Goal: Information Seeking & Learning: Learn about a topic

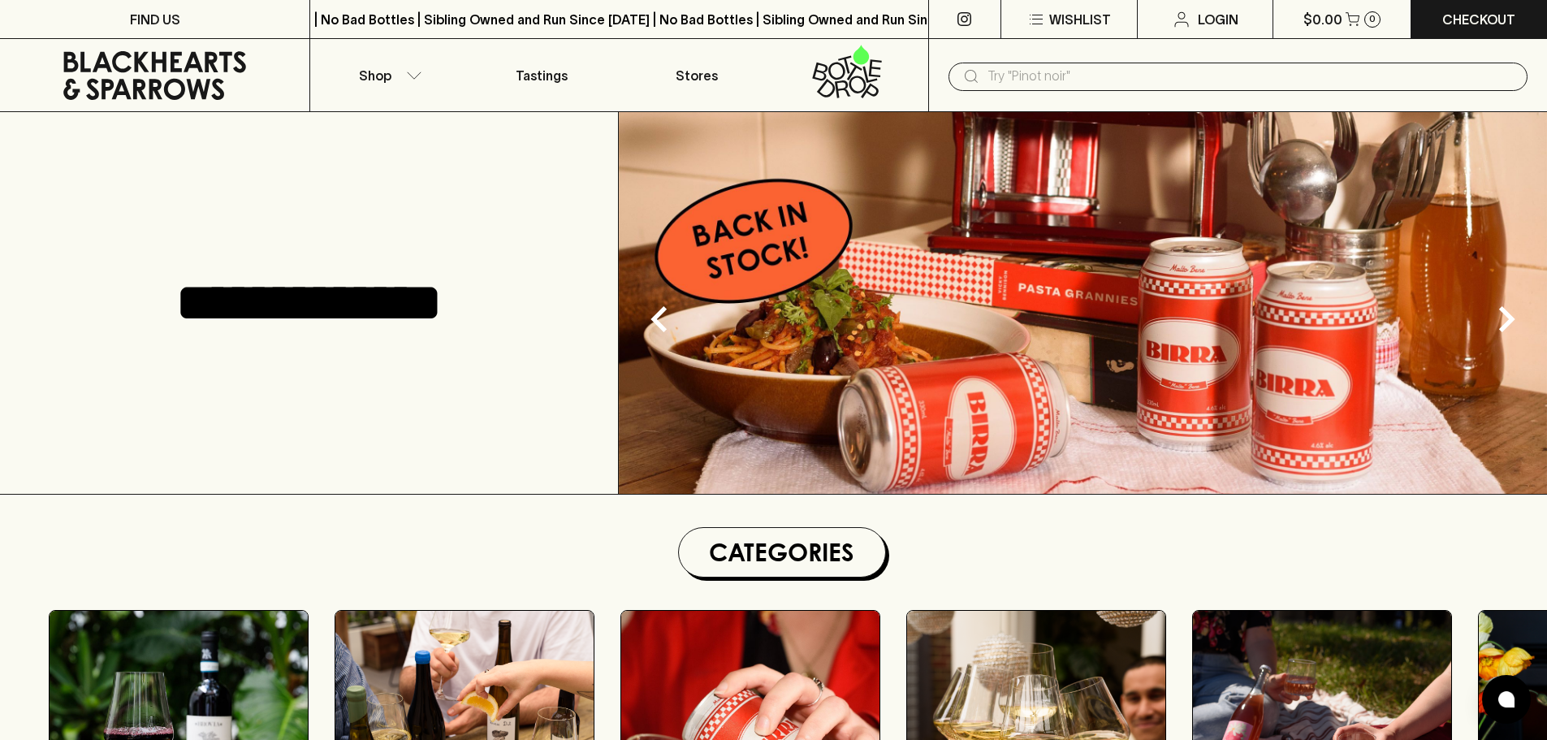
click at [1070, 69] on input "text" at bounding box center [1250, 76] width 527 height 26
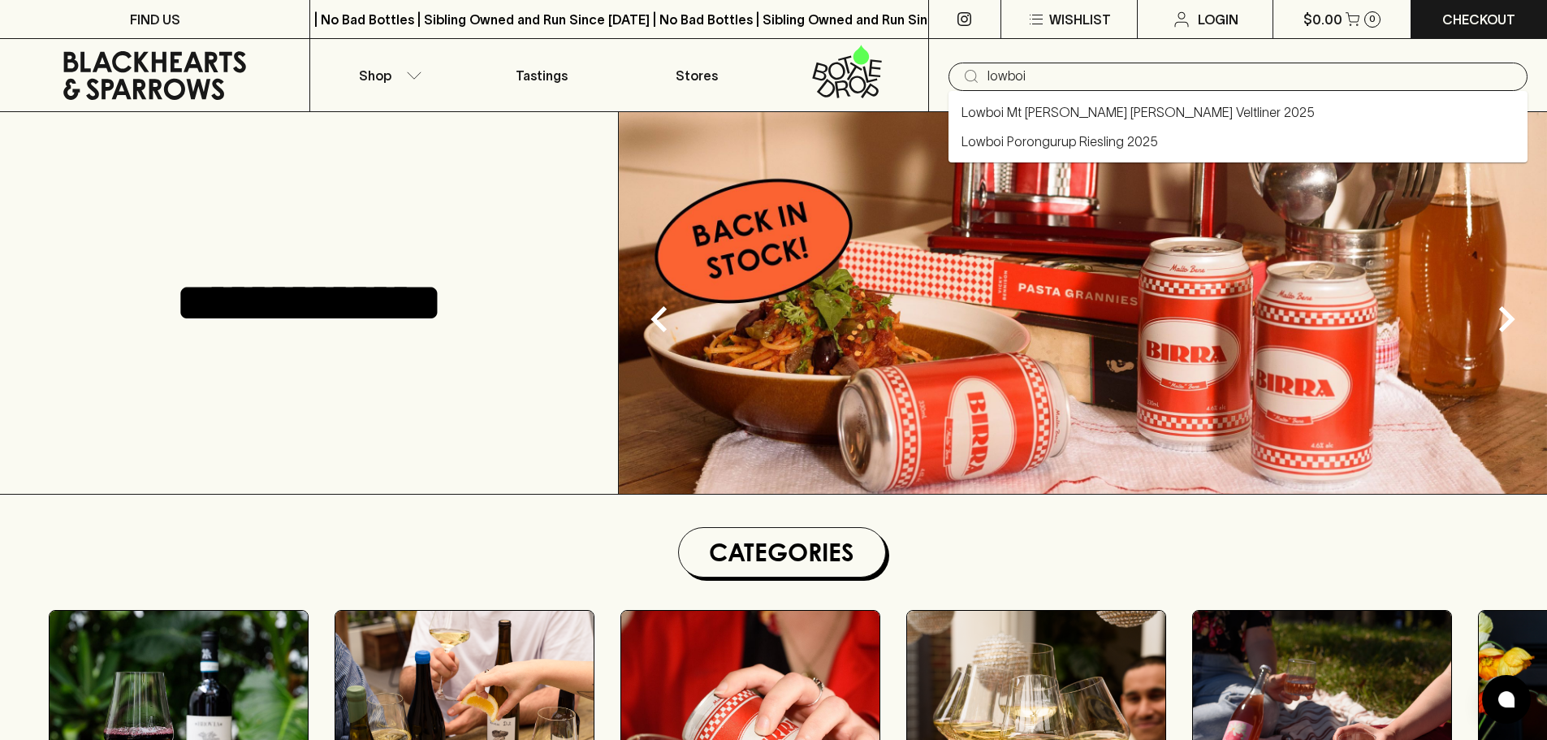
click at [1103, 119] on link "Lowboi Mt [PERSON_NAME] [PERSON_NAME] Veltliner 2025" at bounding box center [1137, 111] width 353 height 19
type input "Lowboi Mt [PERSON_NAME] [PERSON_NAME] Veltliner 2025"
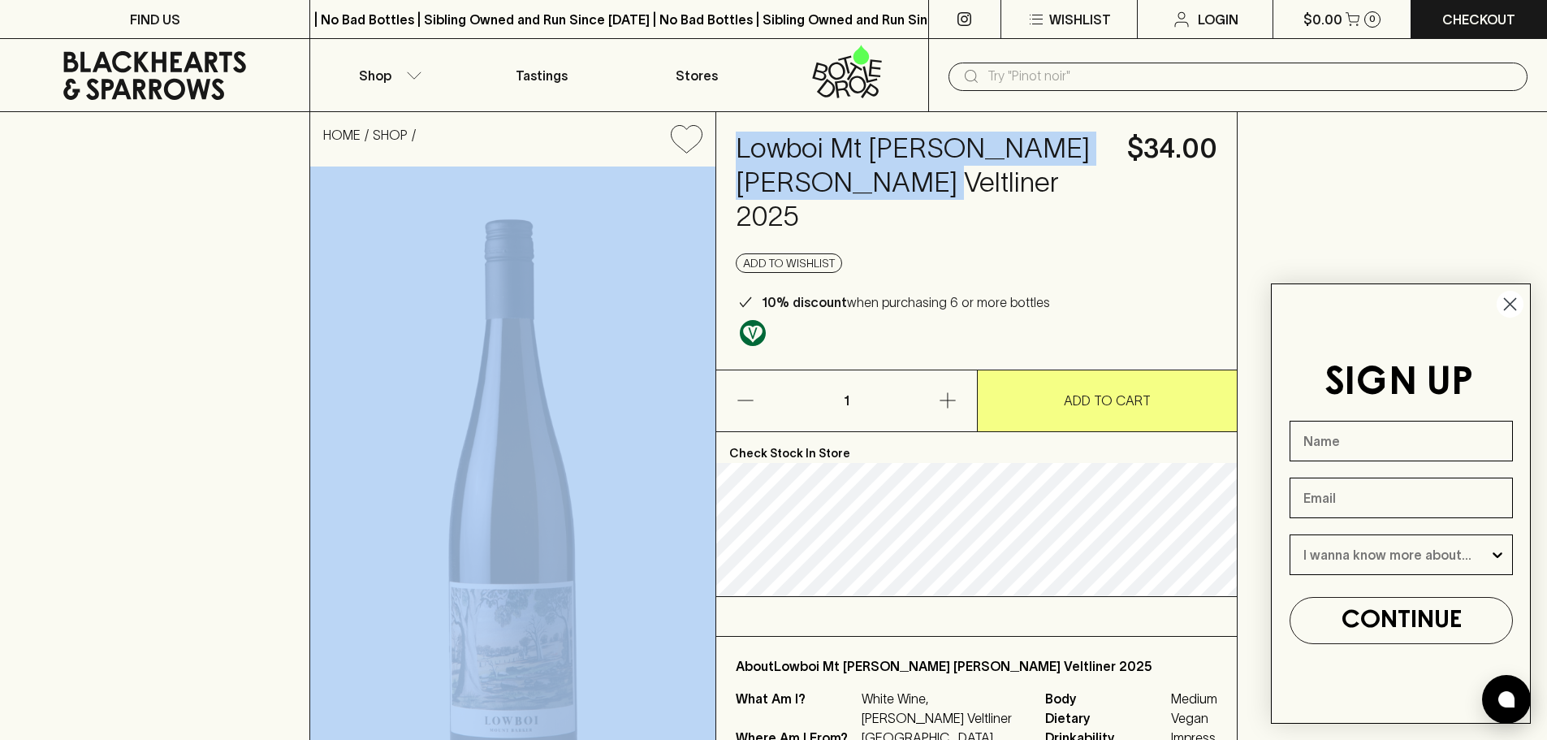
drag, startPoint x: 922, startPoint y: 187, endPoint x: 706, endPoint y: 144, distance: 219.4
click at [706, 144] on div "HOME SHOP Lowboi Mt [PERSON_NAME] [PERSON_NAME] Veltliner 2025 $34.00 Add to wi…" at bounding box center [773, 468] width 928 height 713
click at [873, 194] on h4 "Lowboi Mt [PERSON_NAME] [PERSON_NAME] Veltliner 2025" at bounding box center [922, 183] width 372 height 102
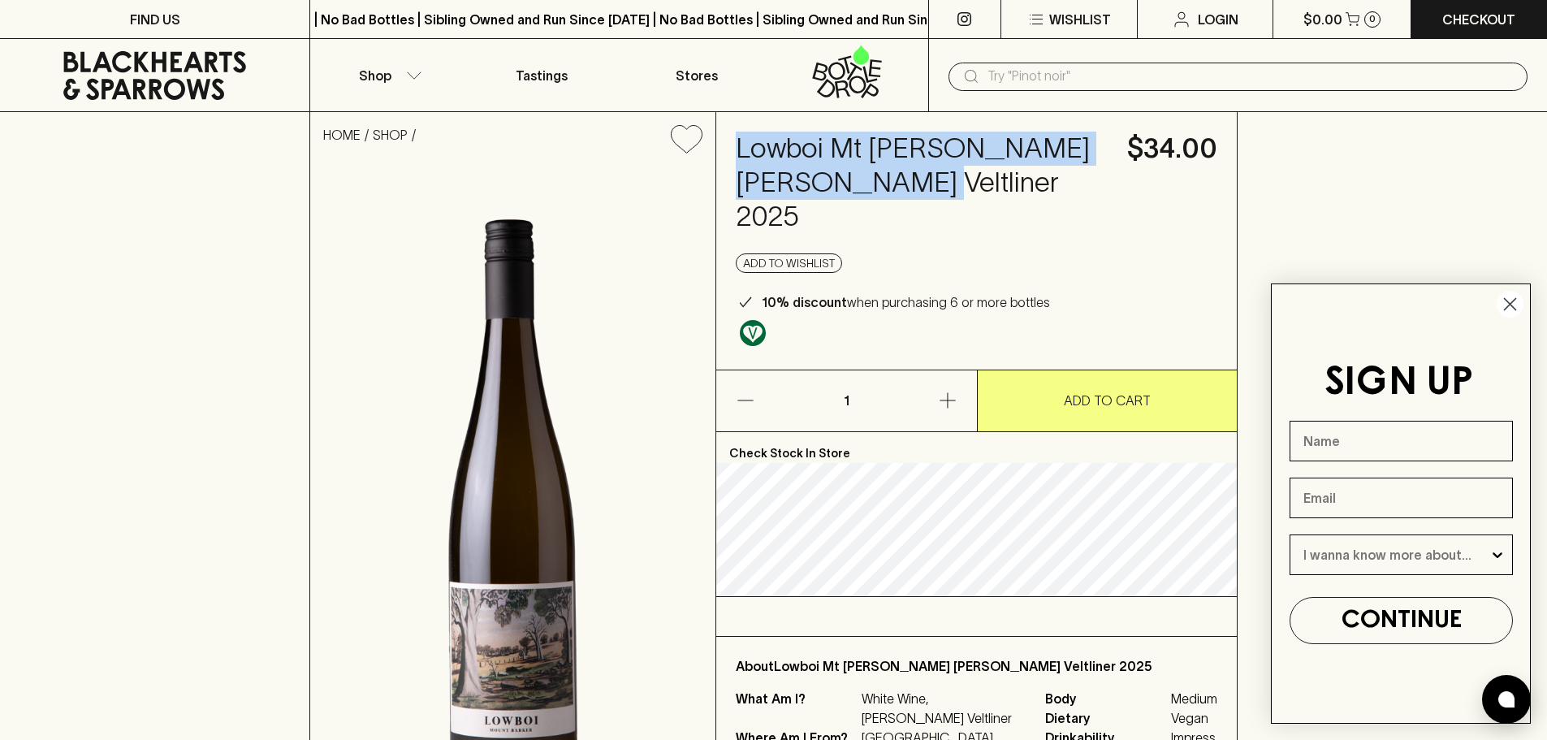
drag, startPoint x: 908, startPoint y: 184, endPoint x: 741, endPoint y: 140, distance: 172.7
click at [741, 140] on h4 "Lowboi Mt [PERSON_NAME] [PERSON_NAME] Veltliner 2025" at bounding box center [922, 183] width 372 height 102
copy h4 "Lowboi Mt [PERSON_NAME] [PERSON_NAME] Veltliner 2025"
